Goal: Information Seeking & Learning: Learn about a topic

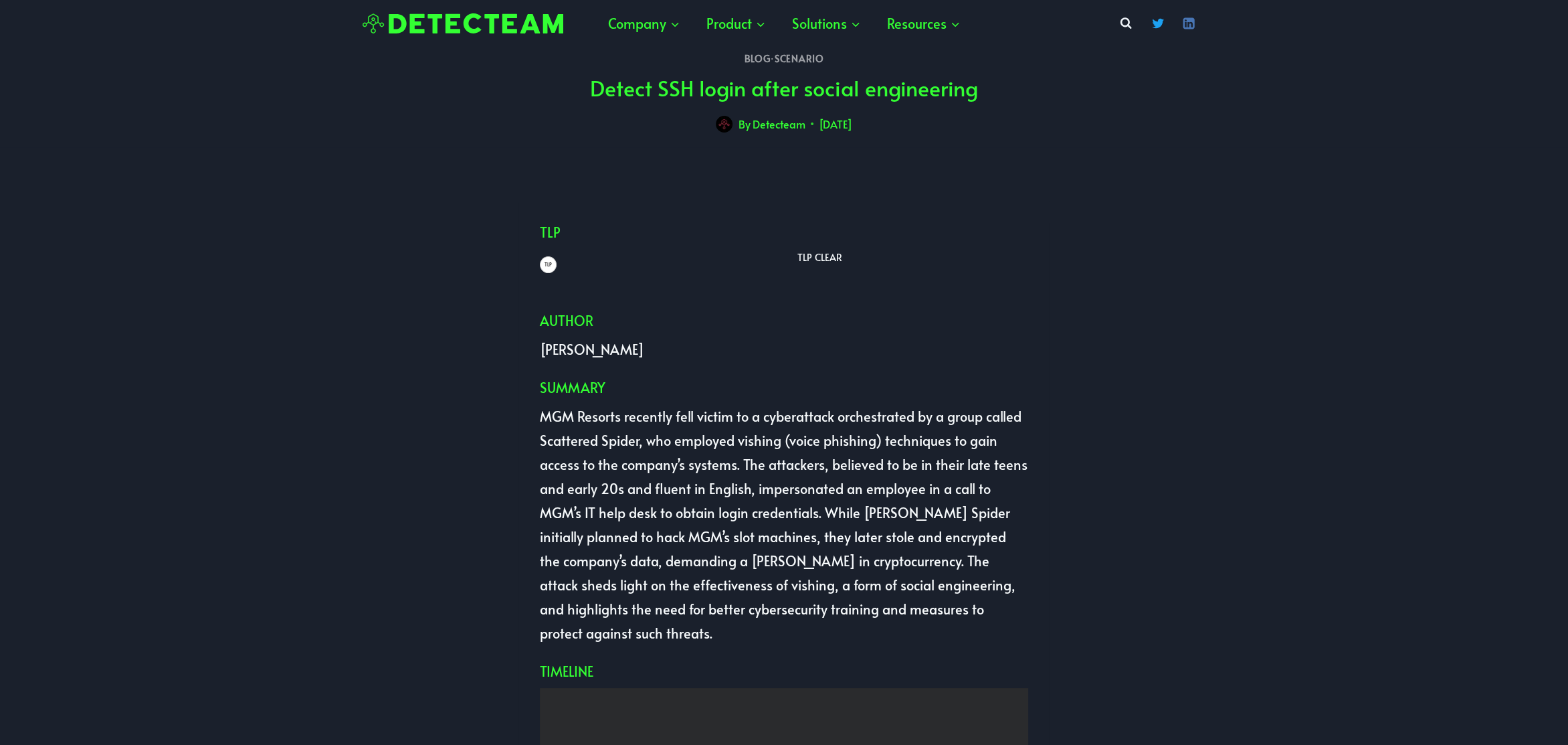
click at [760, 60] on link "Blog" at bounding box center [757, 59] width 26 height 13
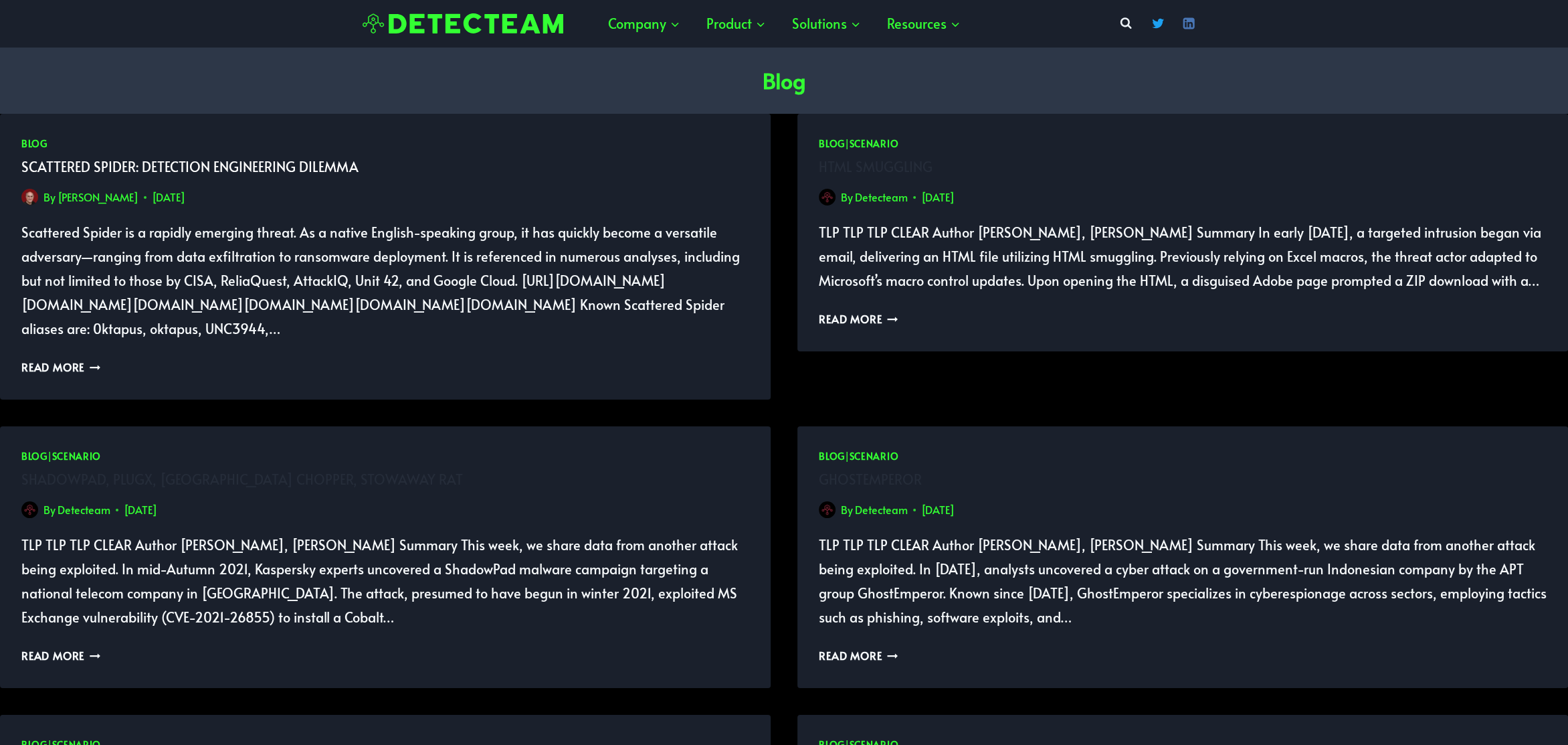
click at [312, 171] on link "Scattered Spider: Detection Engineering Dilemma" at bounding box center [190, 167] width 337 height 19
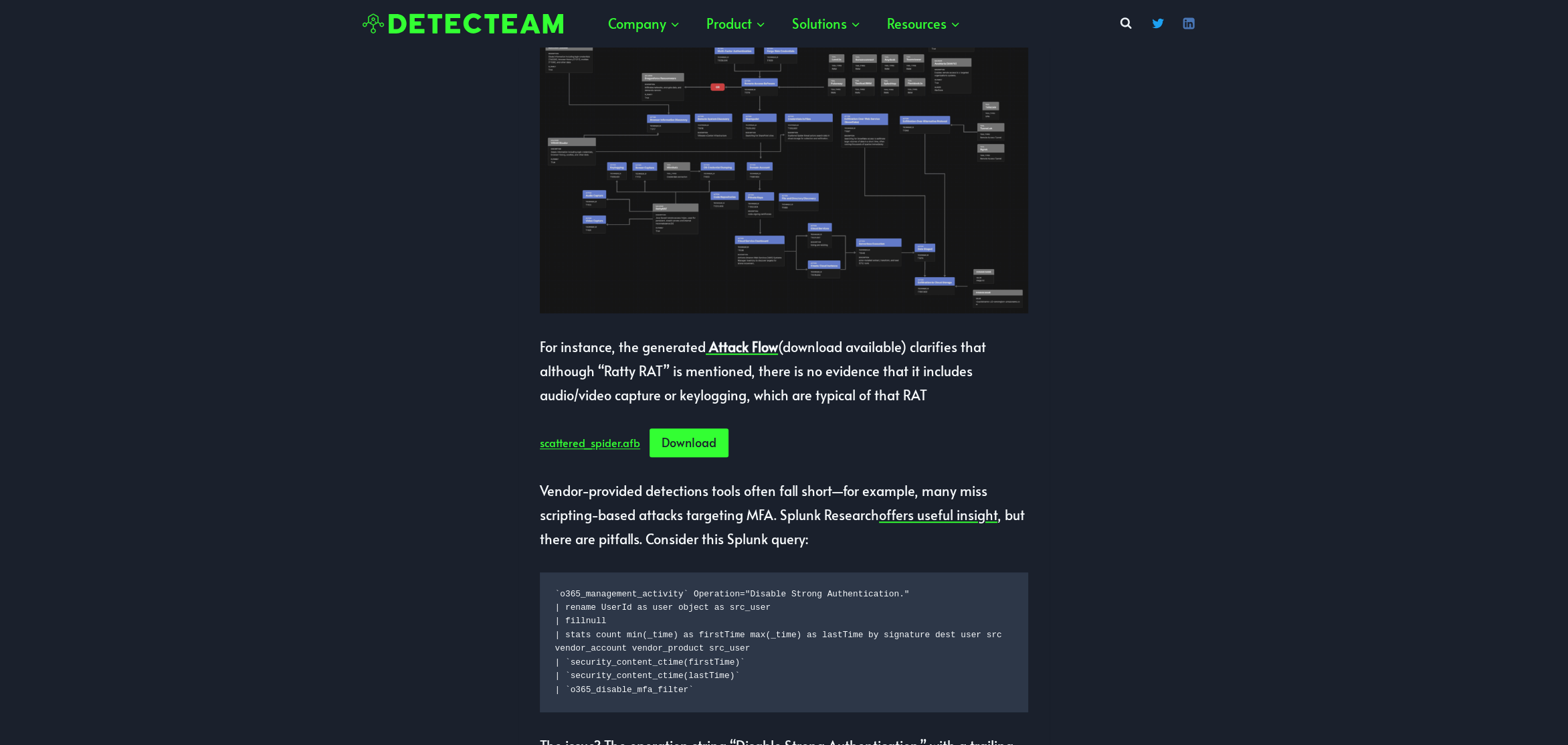
scroll to position [894, 0]
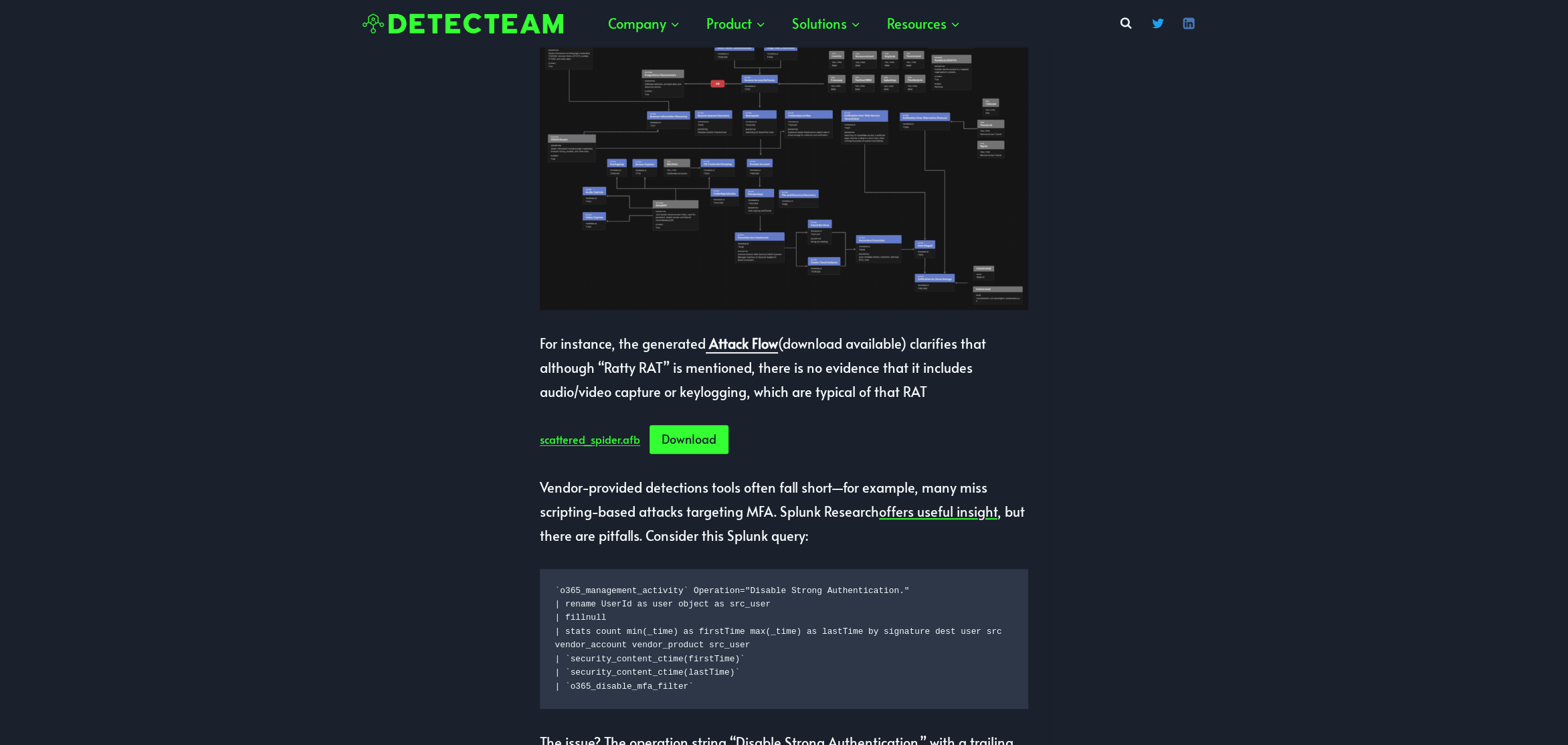
click at [749, 353] on strong "Attack Flow" at bounding box center [743, 343] width 69 height 19
click at [685, 454] on link "Download" at bounding box center [688, 440] width 79 height 29
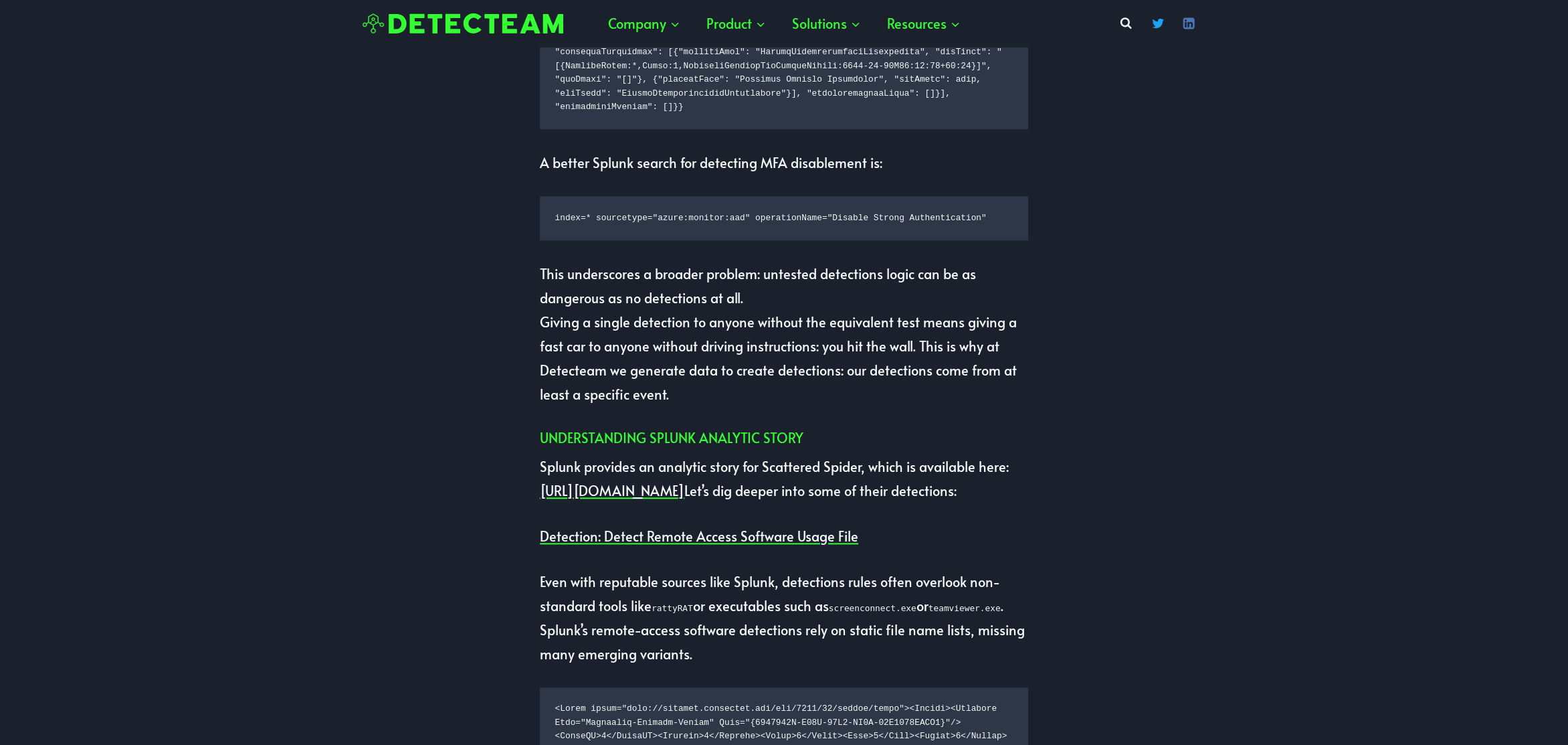
scroll to position [1869, 0]
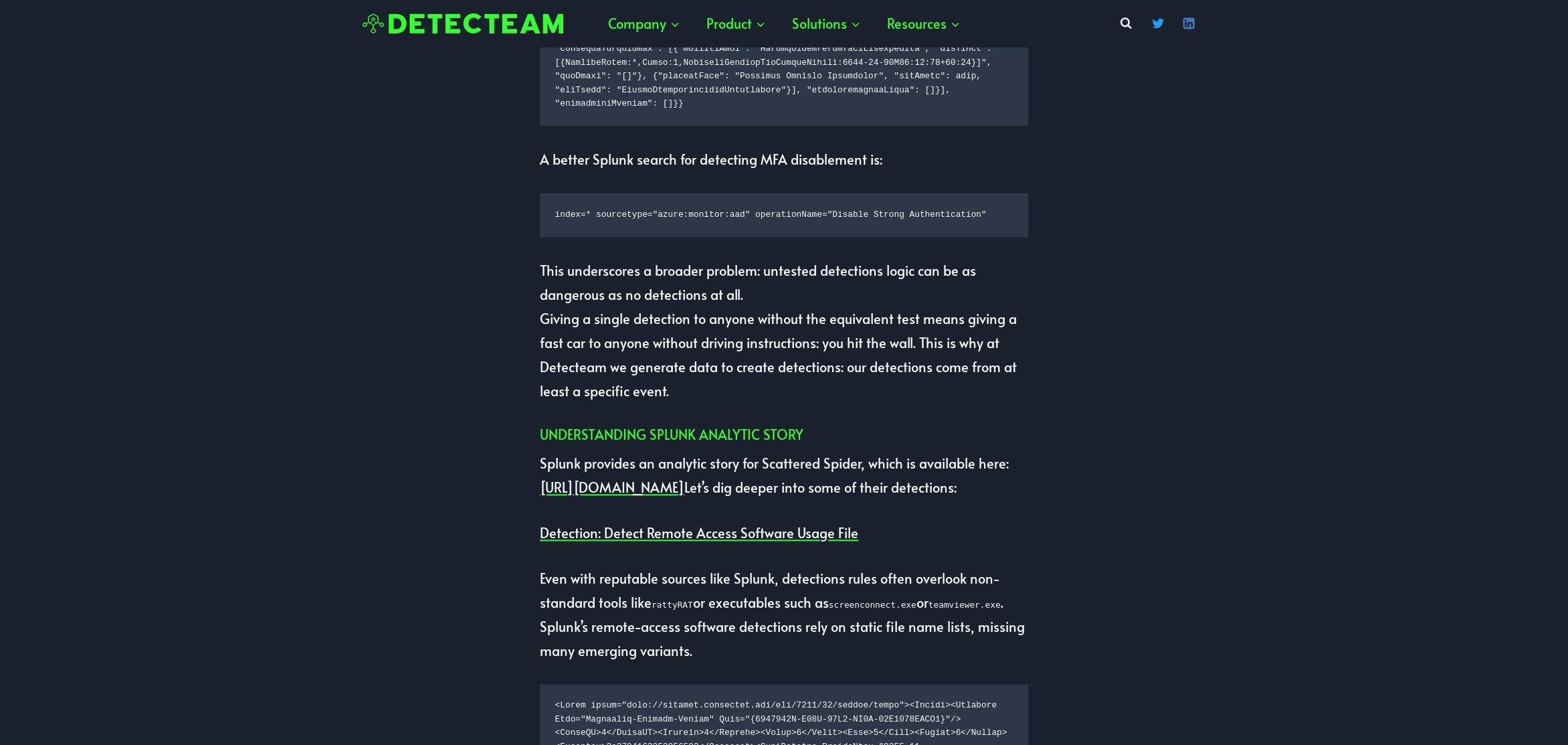
click at [716, 171] on p "A better Splunk search for detecting MFA disablement is:" at bounding box center [784, 159] width 489 height 24
click at [604, 221] on code "index=* sourcetype="azure:monitor:aad" operationName="Disable Strong Authentica…" at bounding box center [785, 214] width 458 height 14
